Goal: Information Seeking & Learning: Learn about a topic

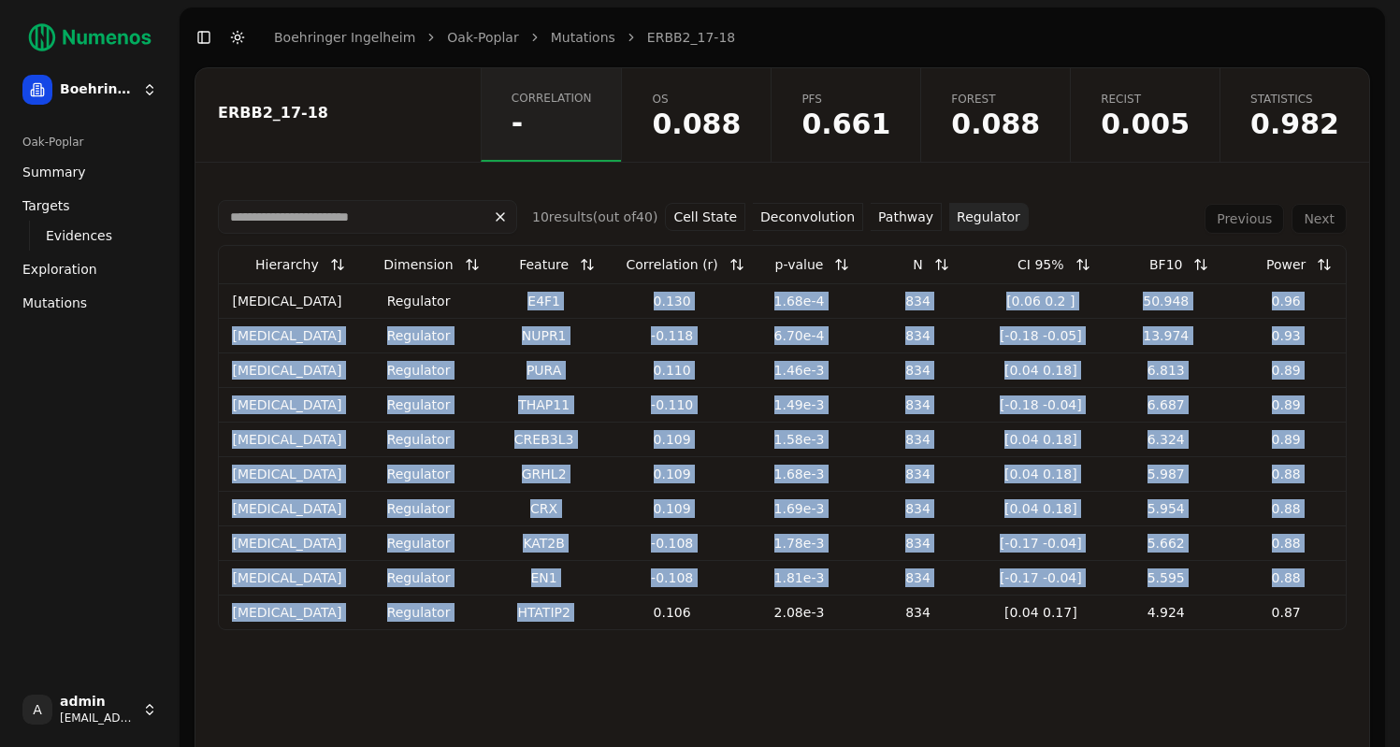
click at [462, 43] on link "Oak-Poplar" at bounding box center [482, 37] width 71 height 19
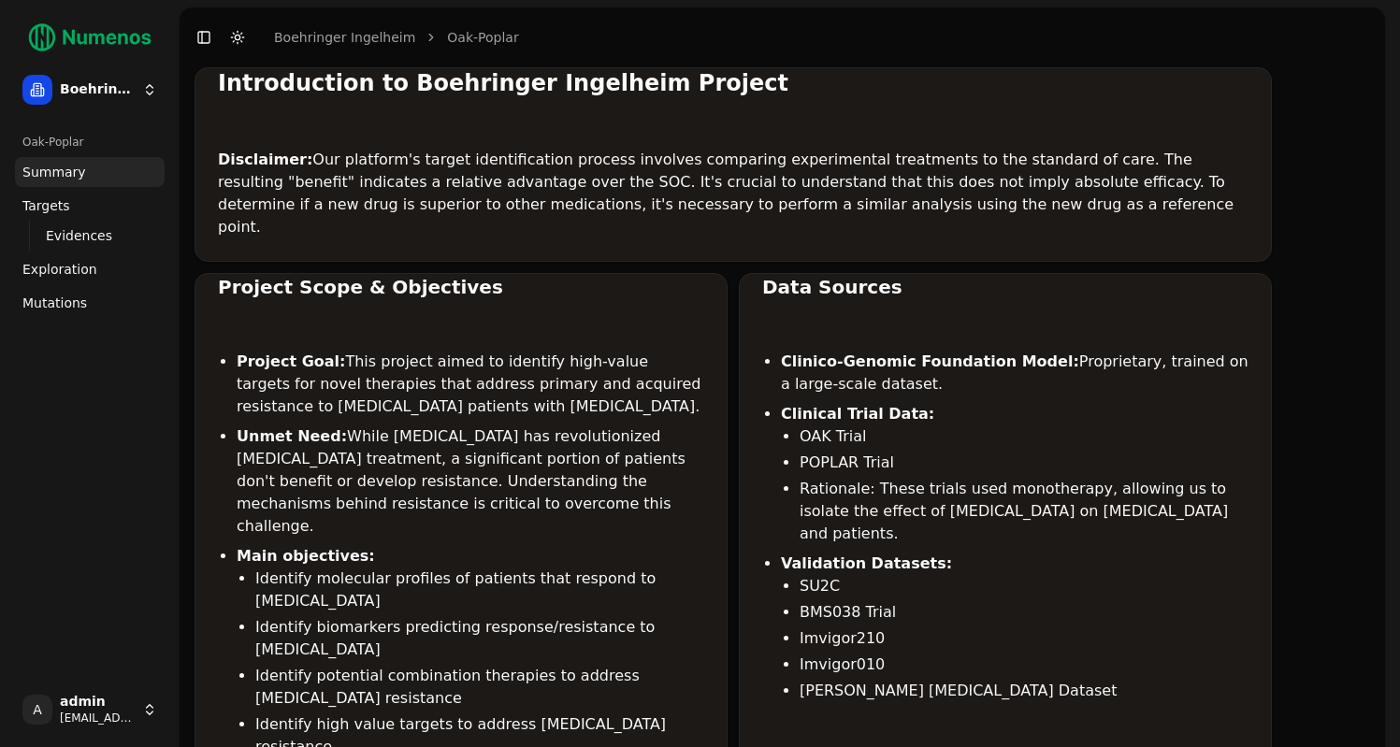
click at [53, 316] on link "Mutations" at bounding box center [90, 303] width 150 height 30
click at [50, 303] on span "Mutations" at bounding box center [54, 303] width 65 height 19
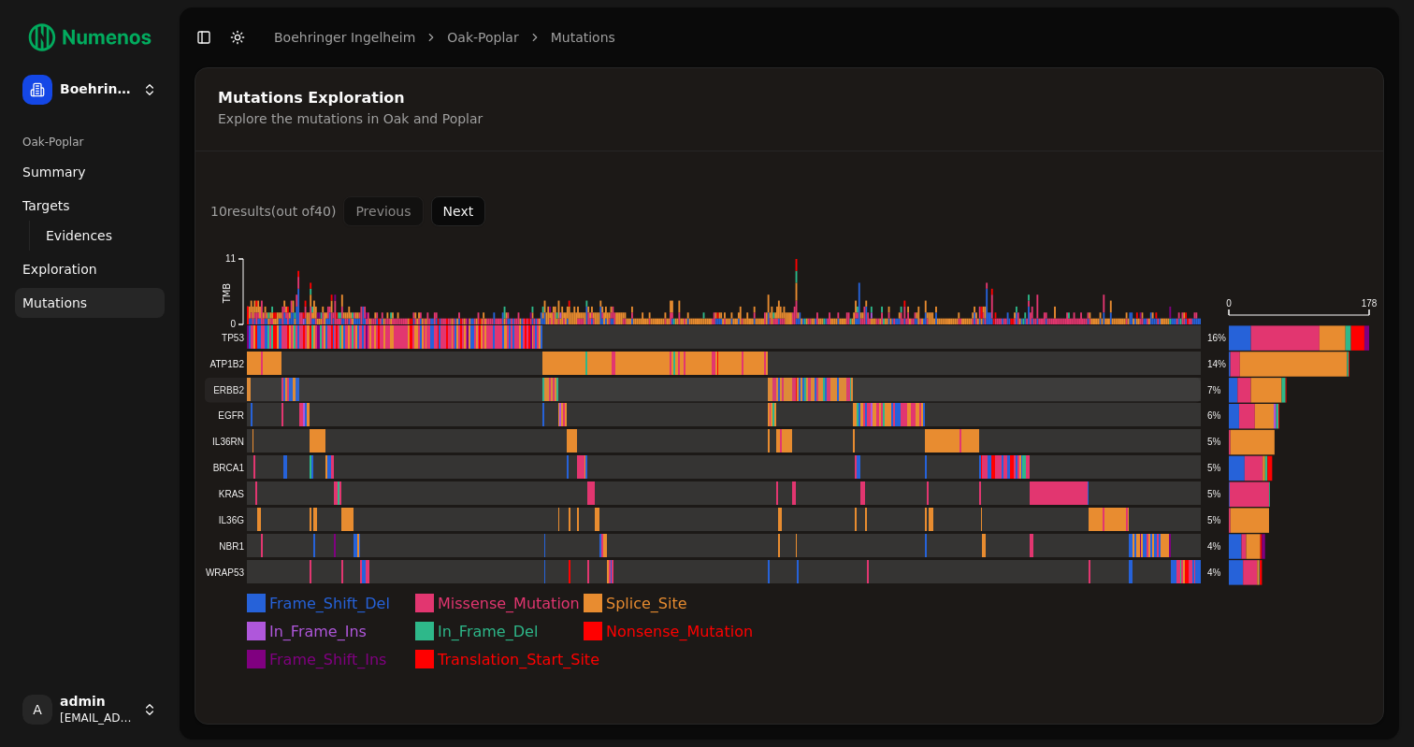
click at [236, 392] on rect at bounding box center [703, 390] width 996 height 24
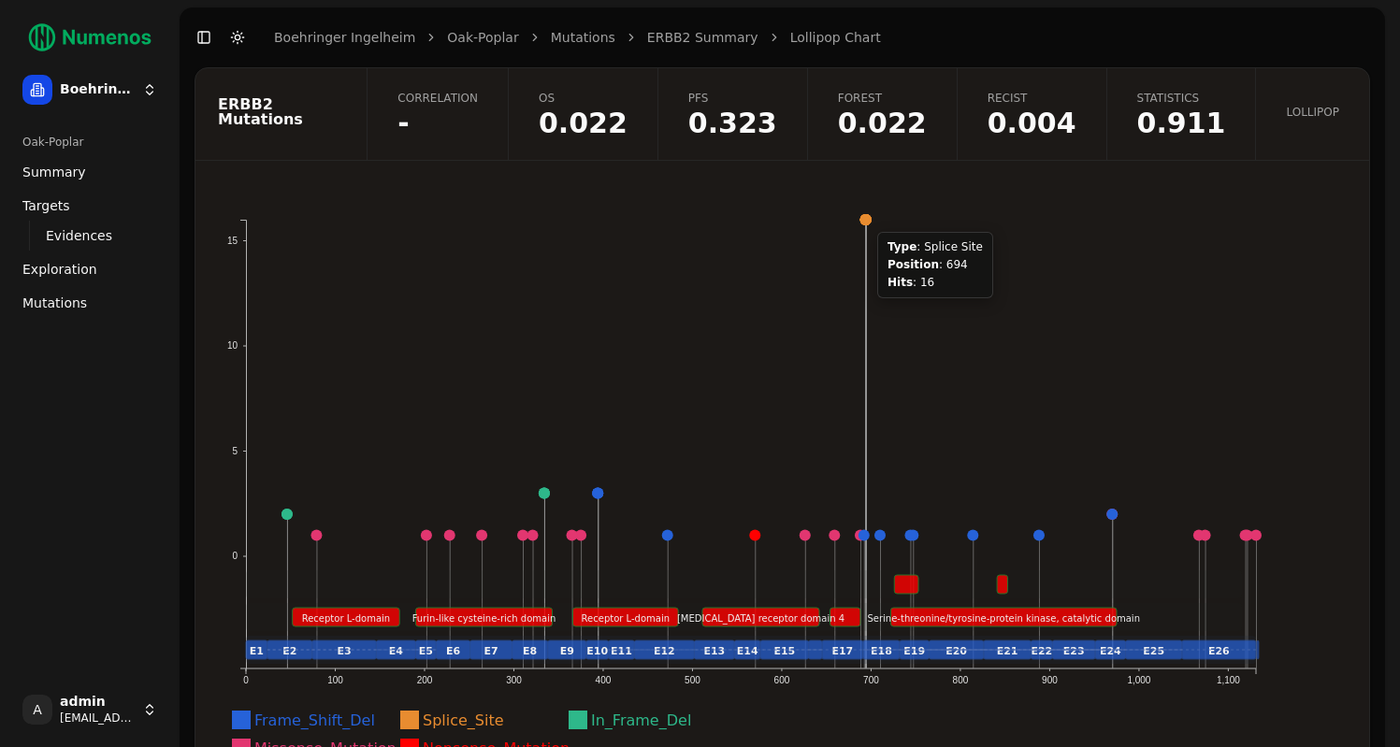
click at [866, 221] on circle at bounding box center [865, 219] width 11 height 11
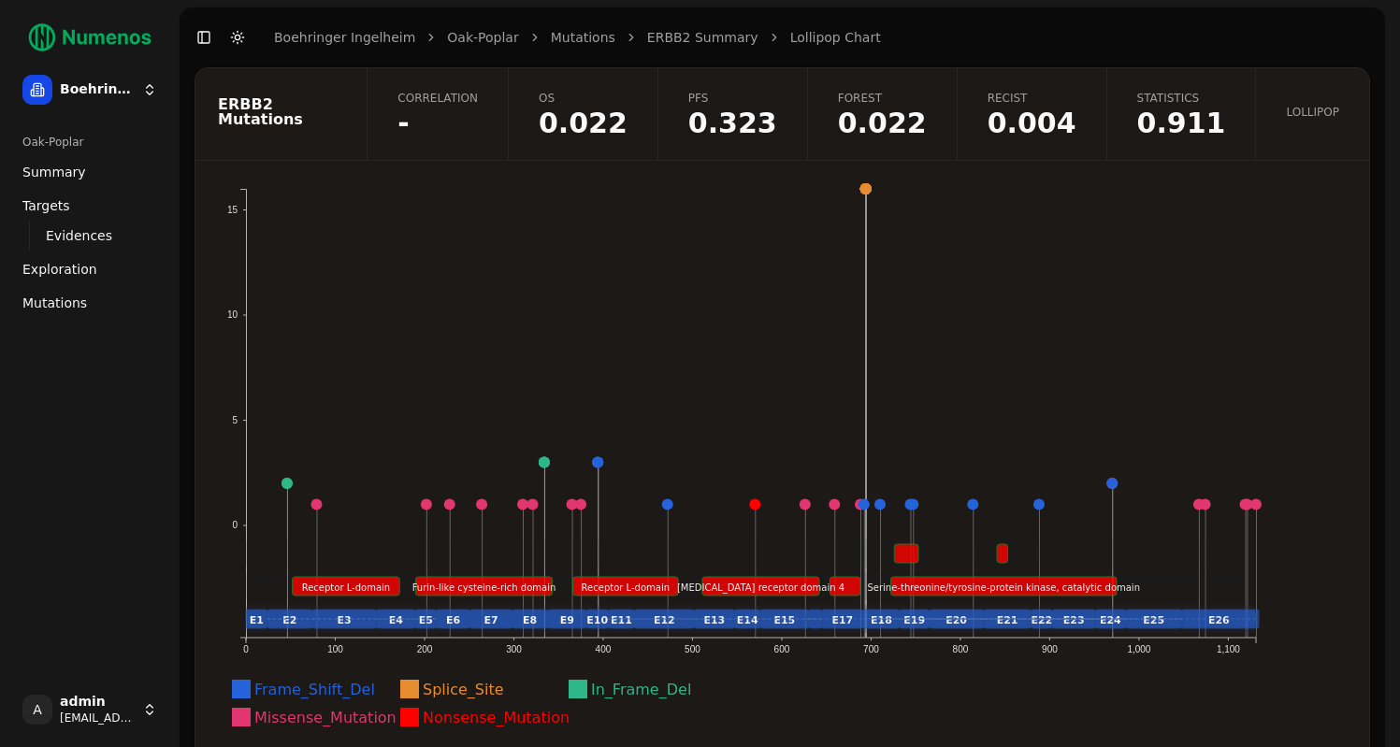
scroll to position [12, 0]
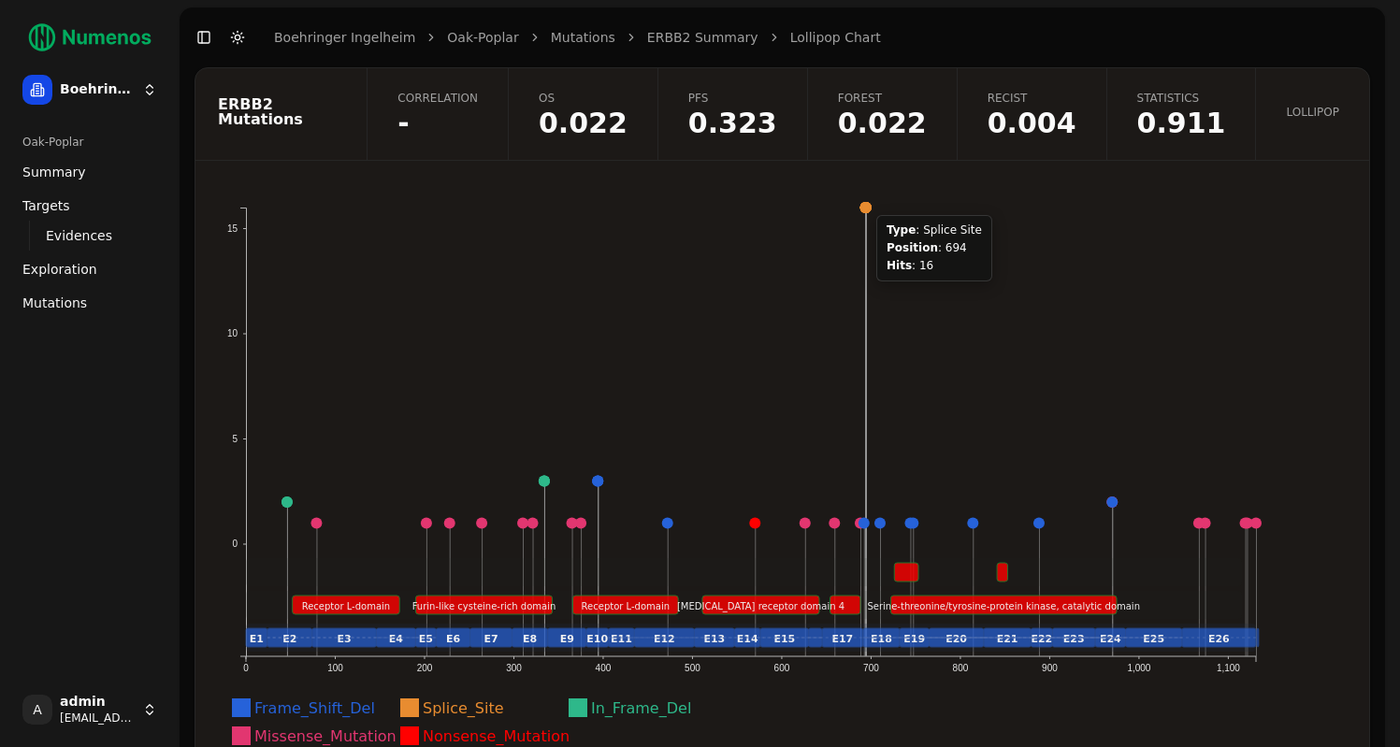
click at [865, 203] on circle at bounding box center [865, 207] width 11 height 11
click at [864, 207] on circle at bounding box center [865, 207] width 11 height 11
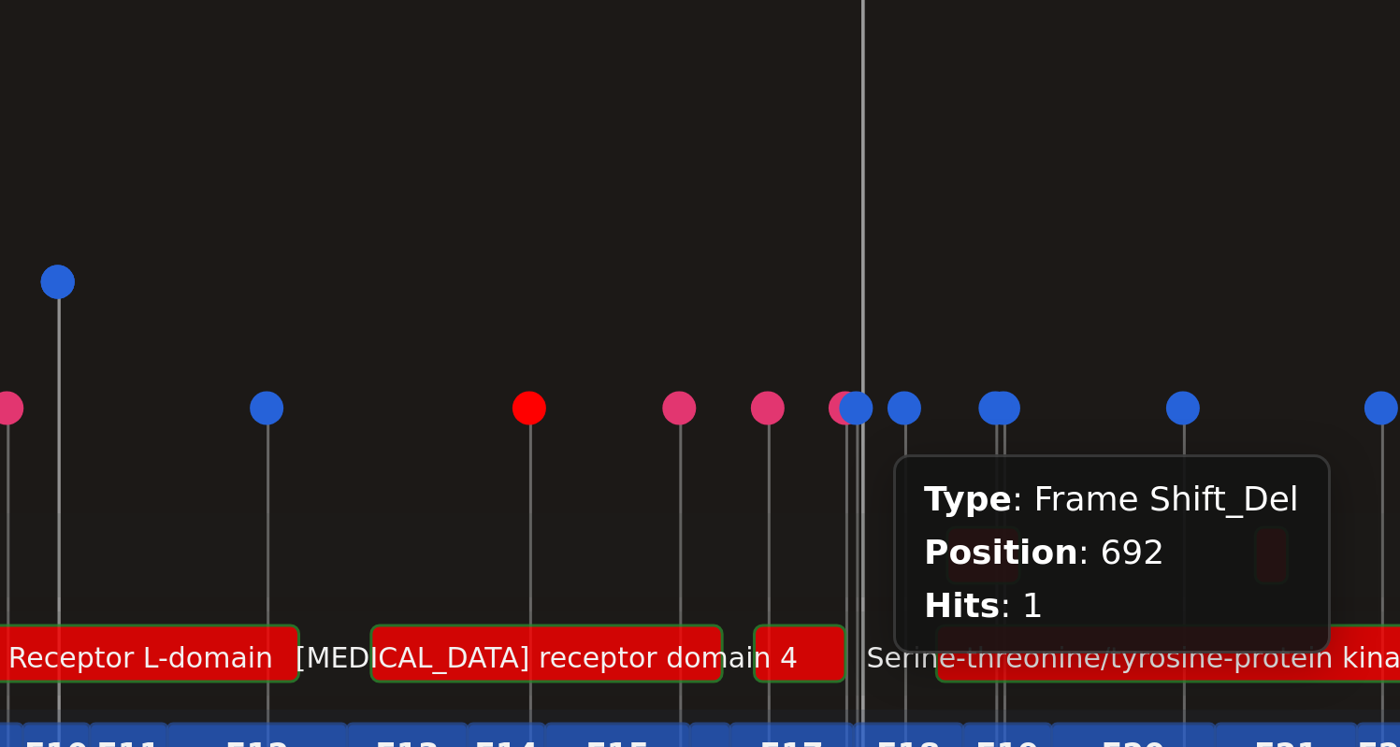
scroll to position [80, 0]
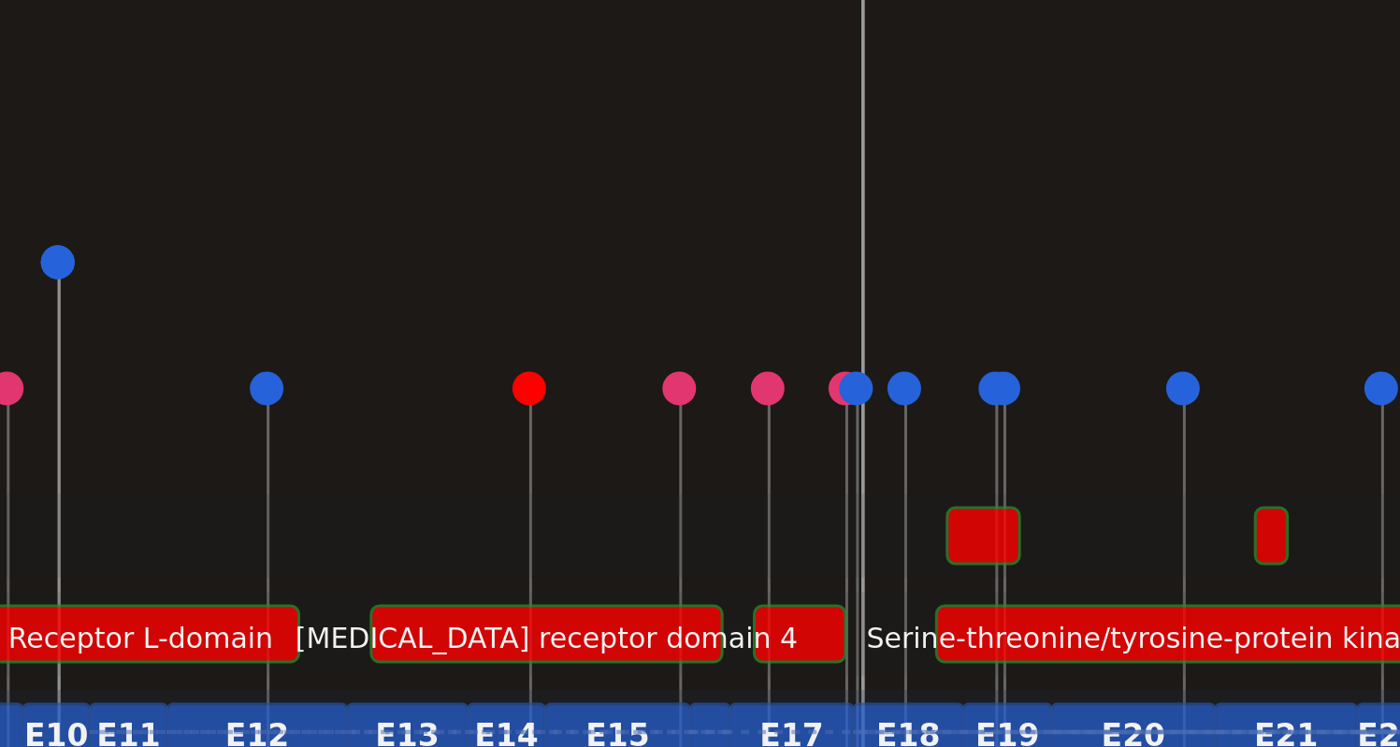
click at [866, 426] on rect at bounding box center [866, 363] width 1 height 449
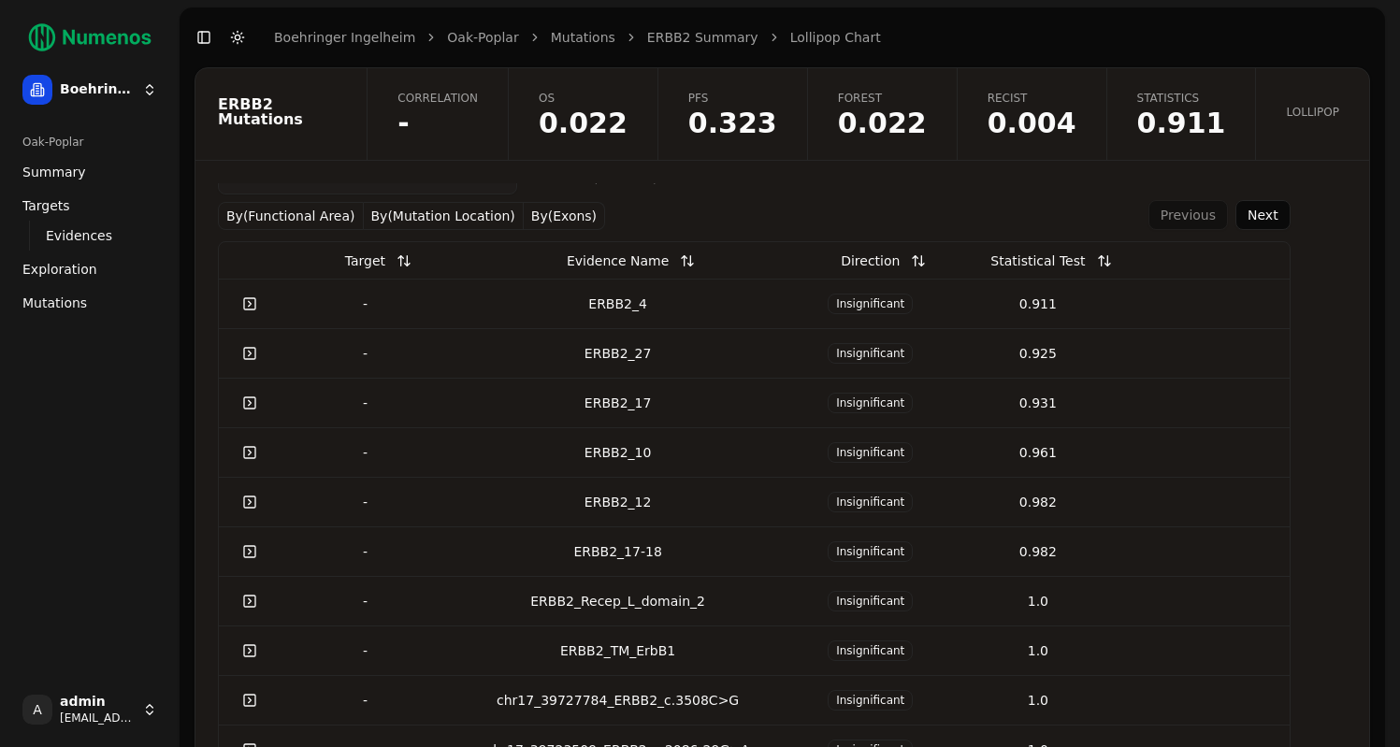
scroll to position [691, 0]
click at [656, 548] on div "ERBB2_17-18" at bounding box center [617, 553] width 323 height 19
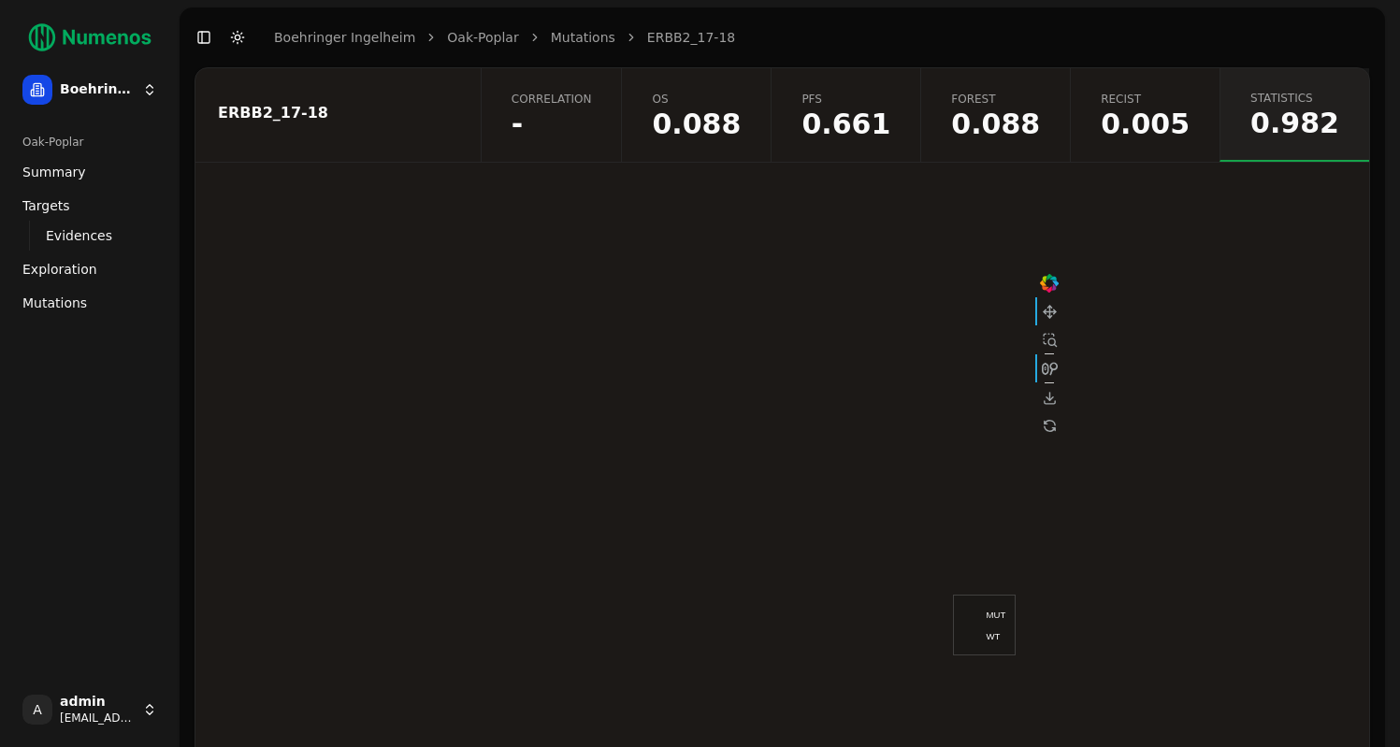
click at [592, 102] on span "Correlation" at bounding box center [552, 99] width 80 height 15
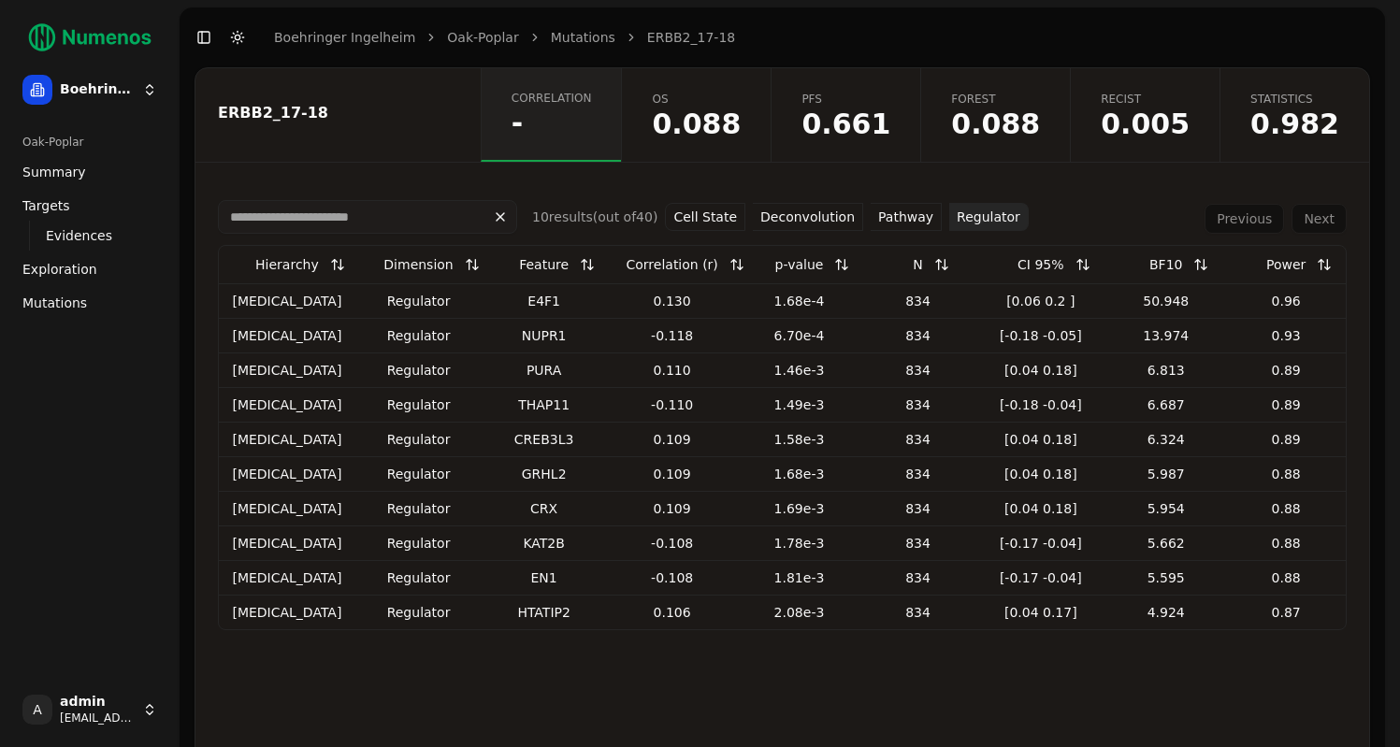
click at [910, 218] on button "Pathway" at bounding box center [906, 217] width 71 height 28
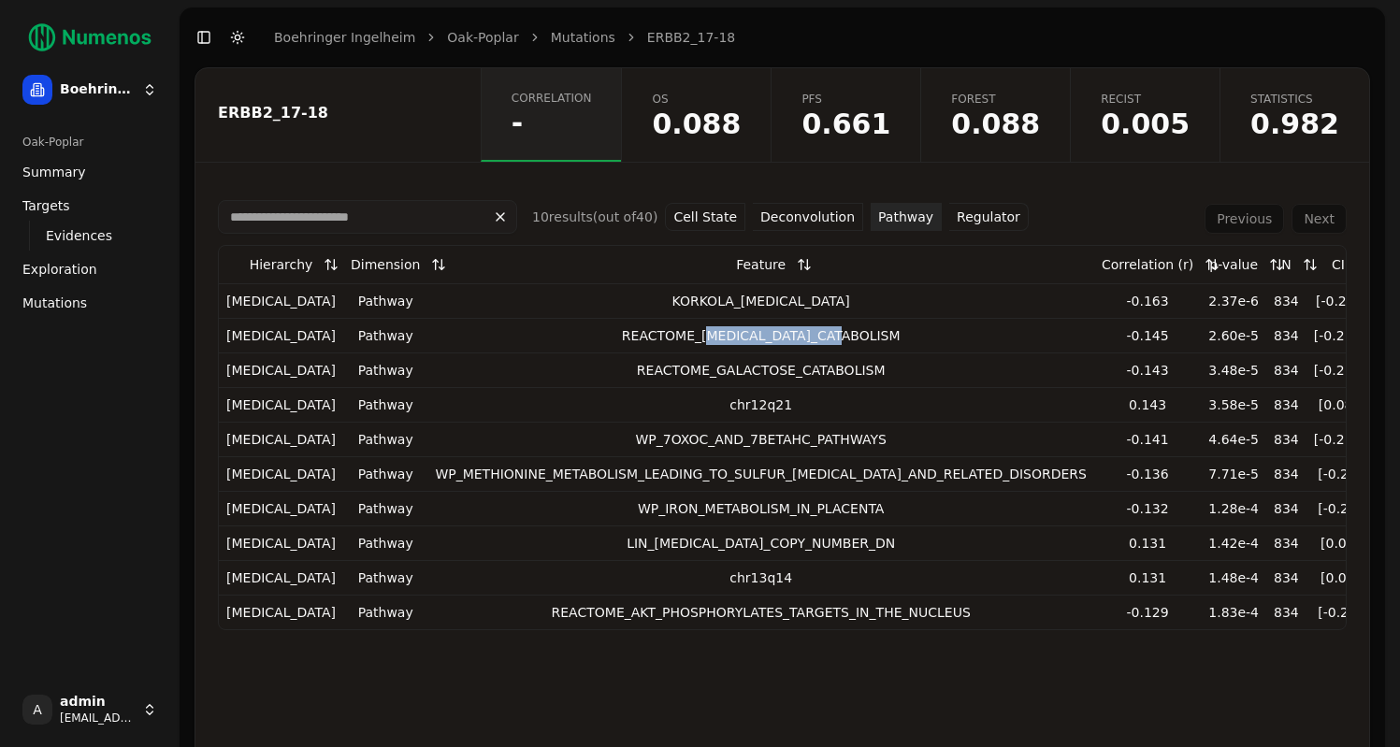
drag, startPoint x: 660, startPoint y: 335, endPoint x: 812, endPoint y: 335, distance: 151.5
click at [812, 335] on div "REACTOME_CHOLINE_CATABOLISM" at bounding box center [761, 335] width 652 height 19
copy div "HOLINE_CATABOLISM"
click at [681, 404] on div "chr12q21" at bounding box center [761, 405] width 652 height 19
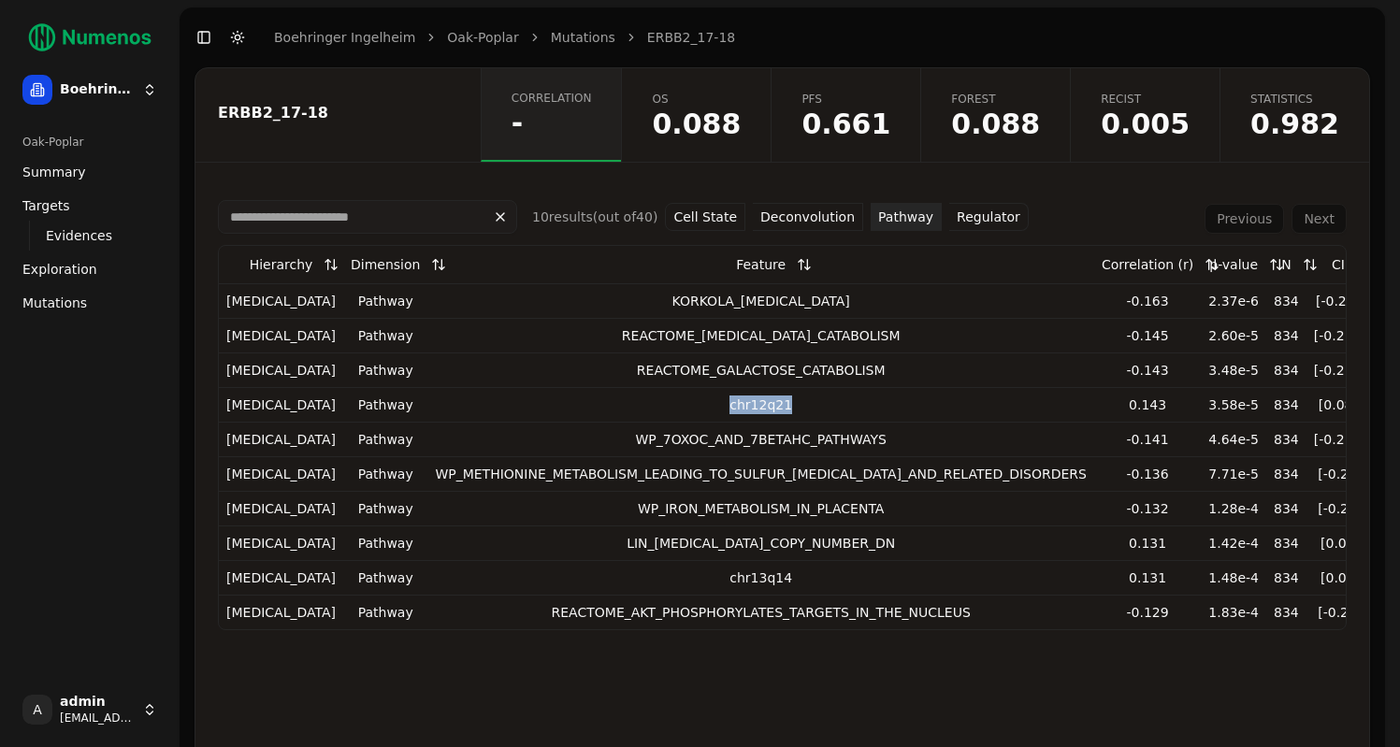
copy div "chr12q21"
click at [957, 215] on button "Regulator" at bounding box center [988, 217] width 79 height 28
